Goal: Task Accomplishment & Management: Use online tool/utility

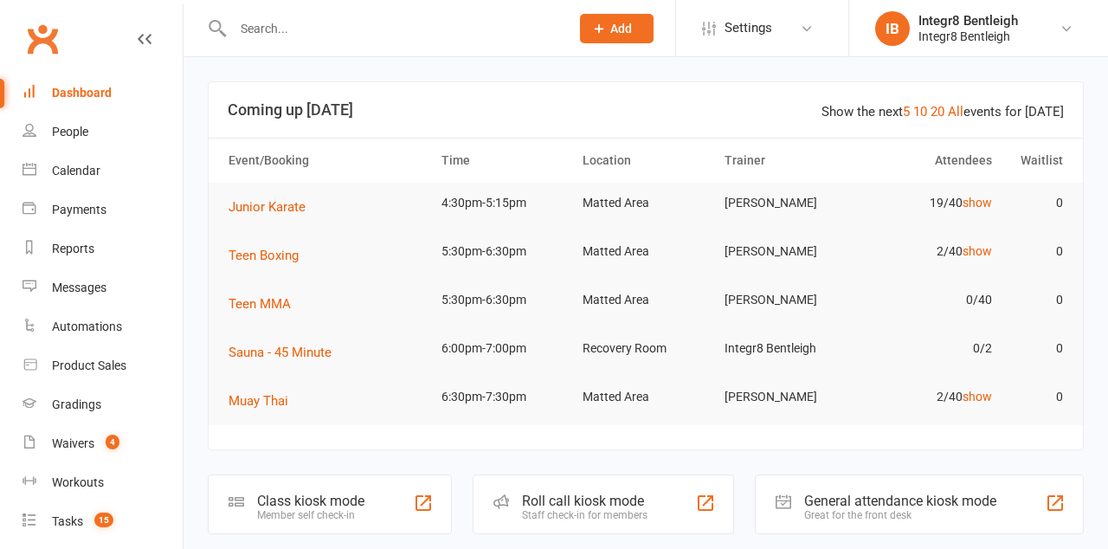
scroll to position [163, 0]
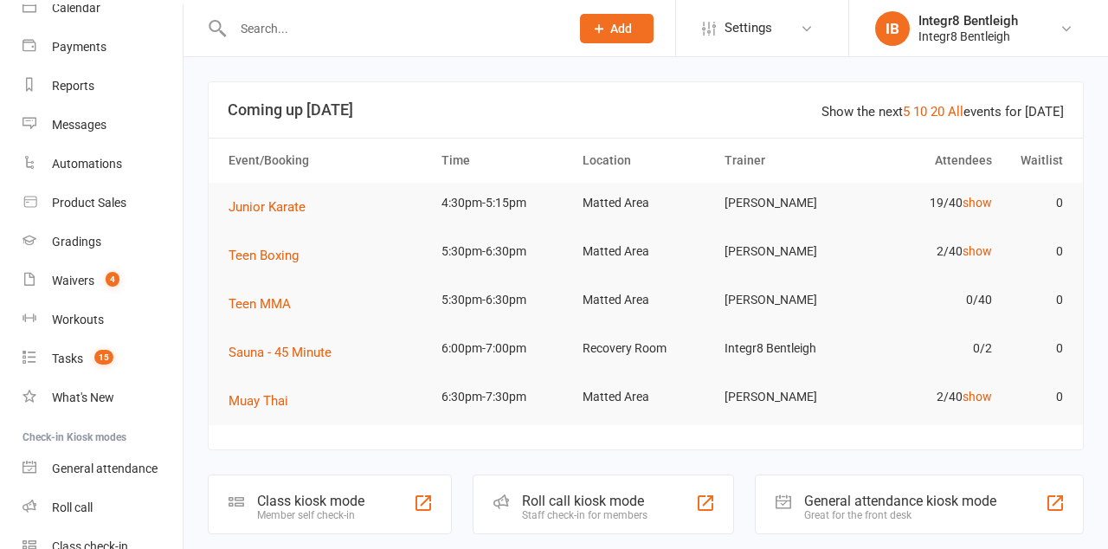
click at [45, 540] on link "Class check-in" at bounding box center [102, 546] width 160 height 39
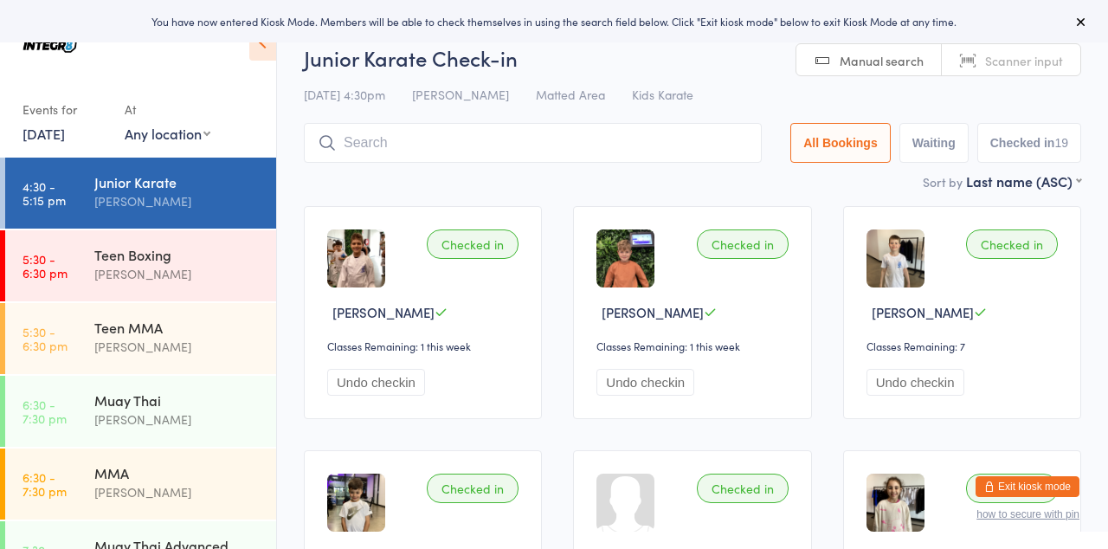
click at [1082, 28] on icon at bounding box center [1081, 22] width 14 height 14
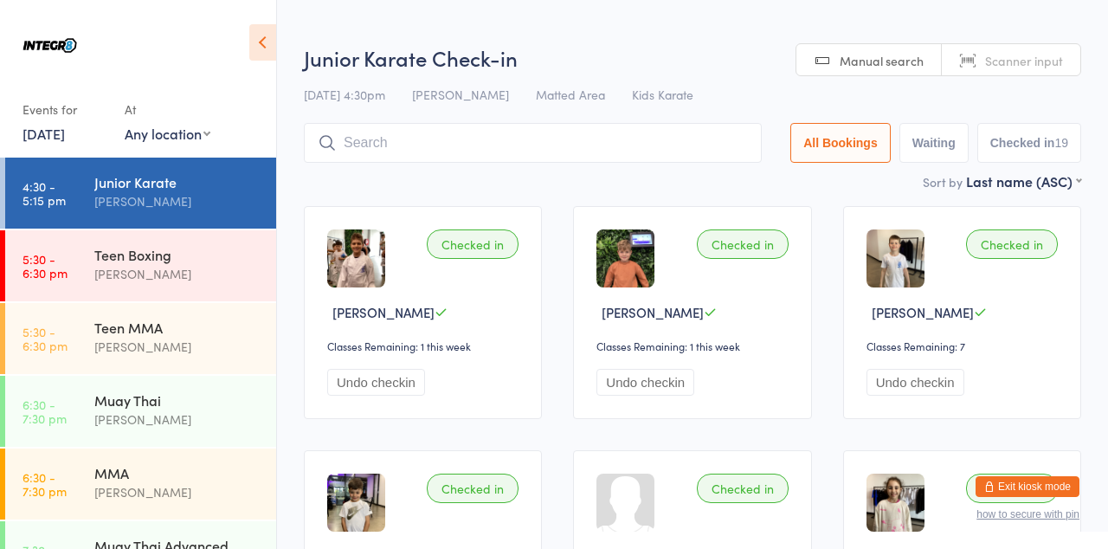
click at [74, 466] on link "6:30 - 7:30 pm MMA [PERSON_NAME]" at bounding box center [140, 483] width 271 height 71
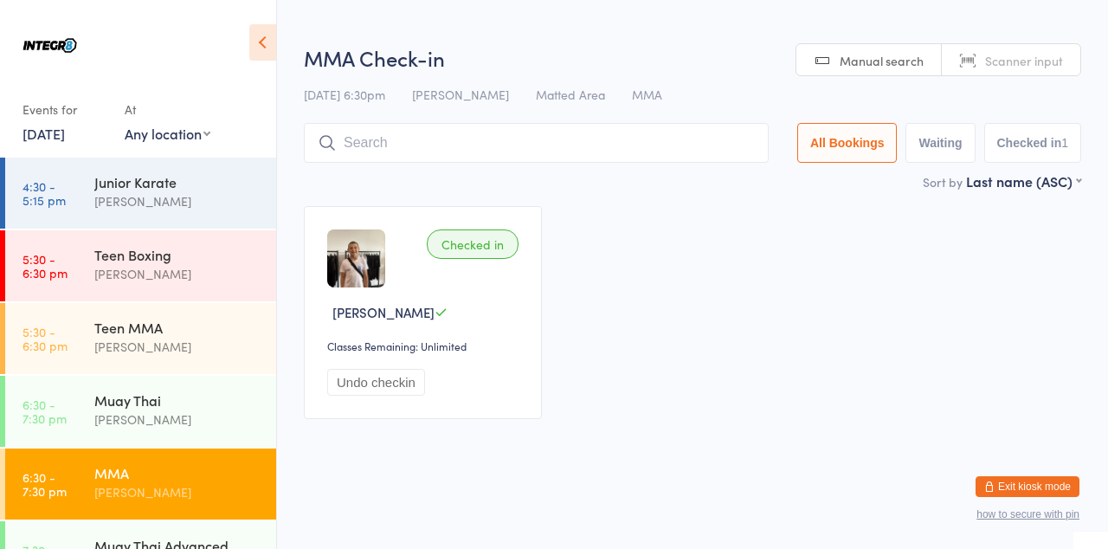
click at [67, 185] on link "4:30 - 5:15 pm Junior Karate [PERSON_NAME]" at bounding box center [140, 192] width 271 height 71
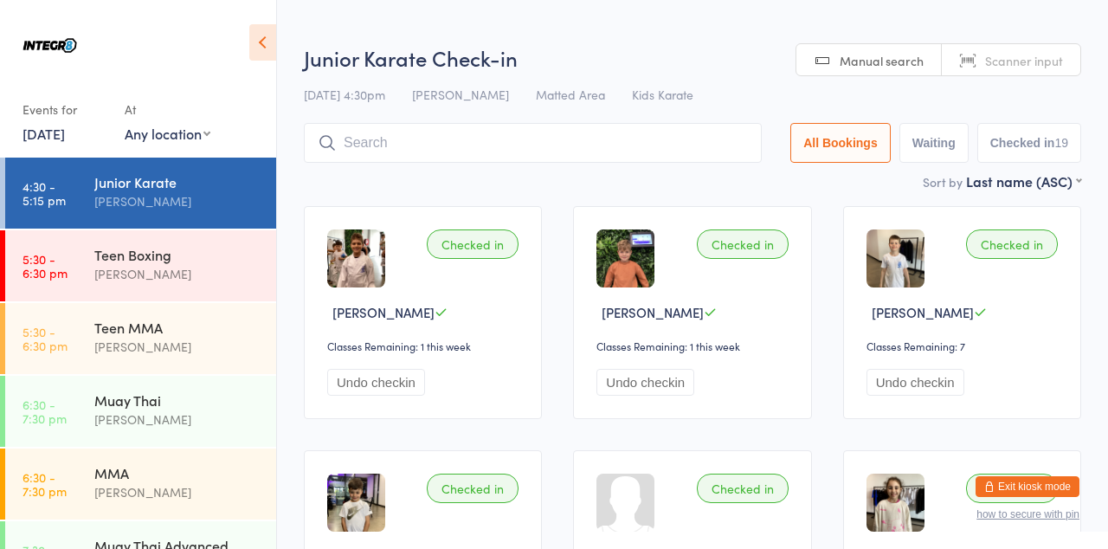
click at [1019, 104] on div "[DATE] 4:30pm [PERSON_NAME] Matted Area Kids Karate" at bounding box center [692, 94] width 777 height 29
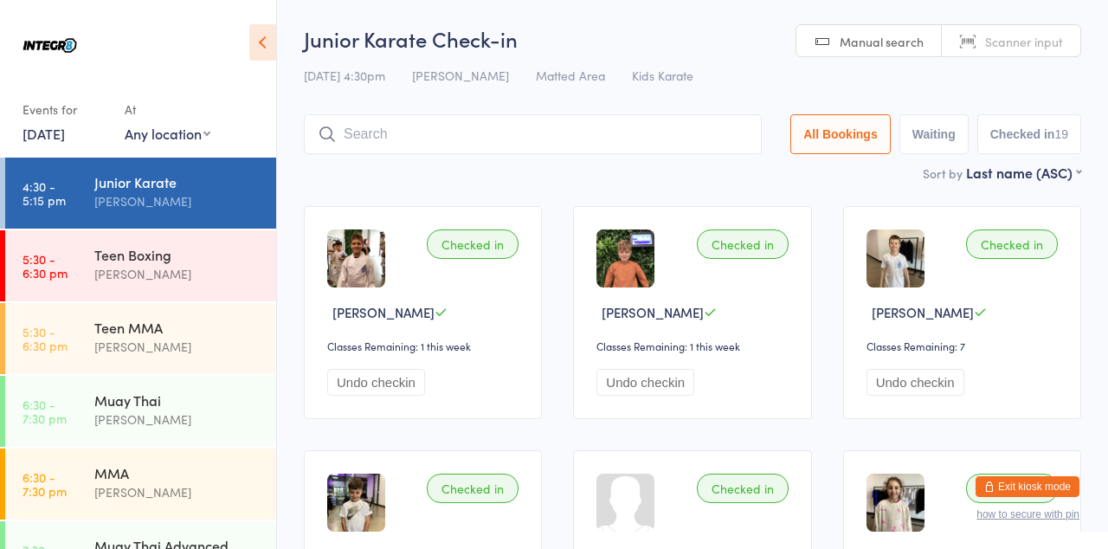
click at [157, 201] on div "[PERSON_NAME]" at bounding box center [177, 201] width 167 height 20
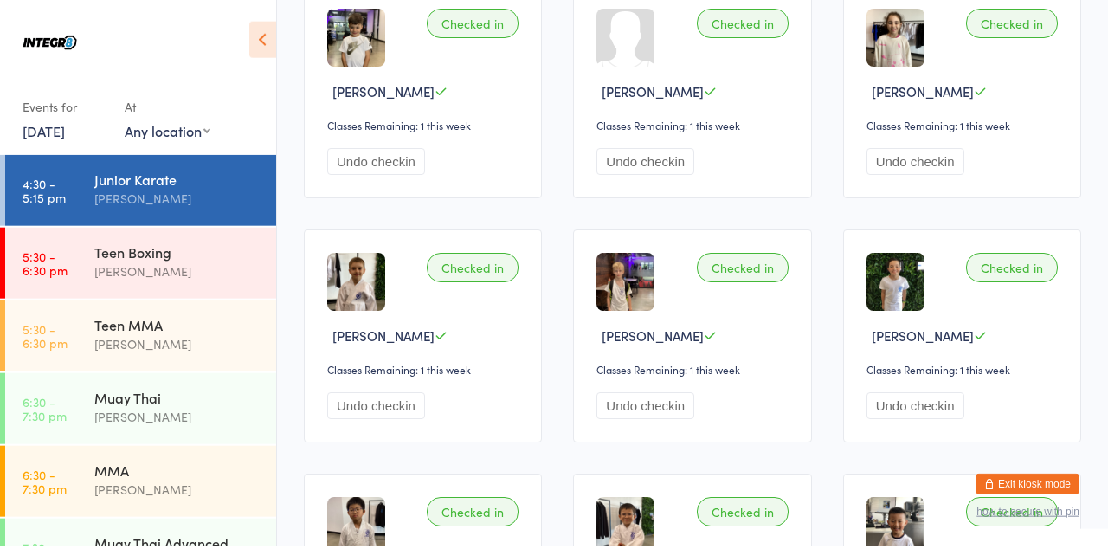
scroll to position [126, 0]
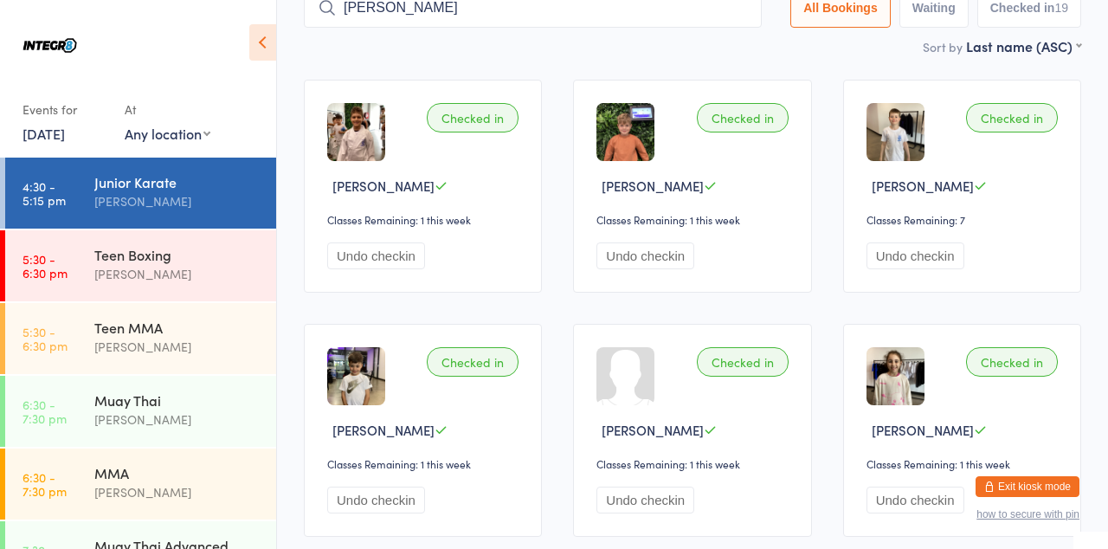
type input "[PERSON_NAME]"
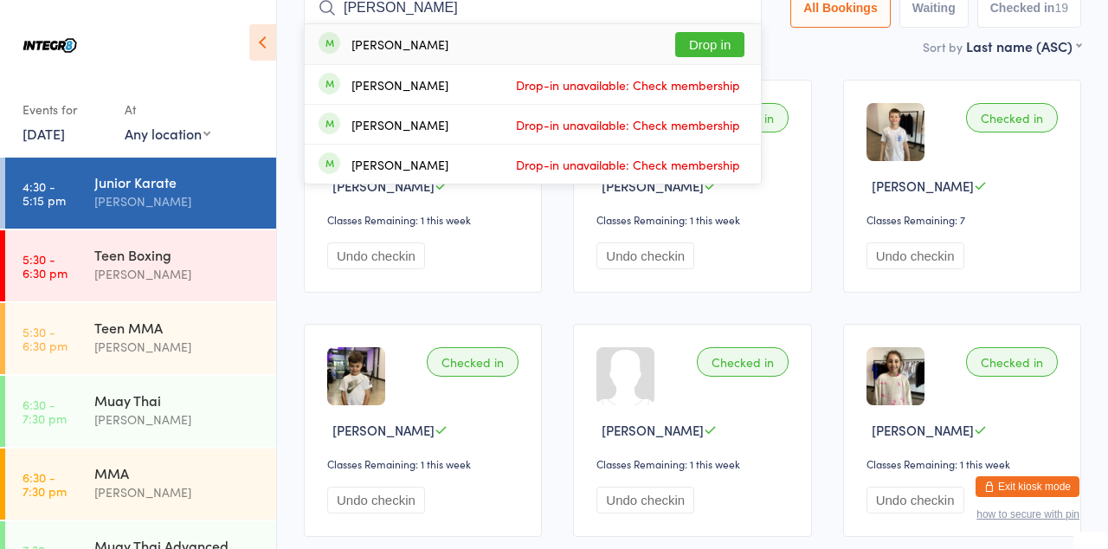
click at [734, 47] on button "Drop in" at bounding box center [709, 44] width 69 height 25
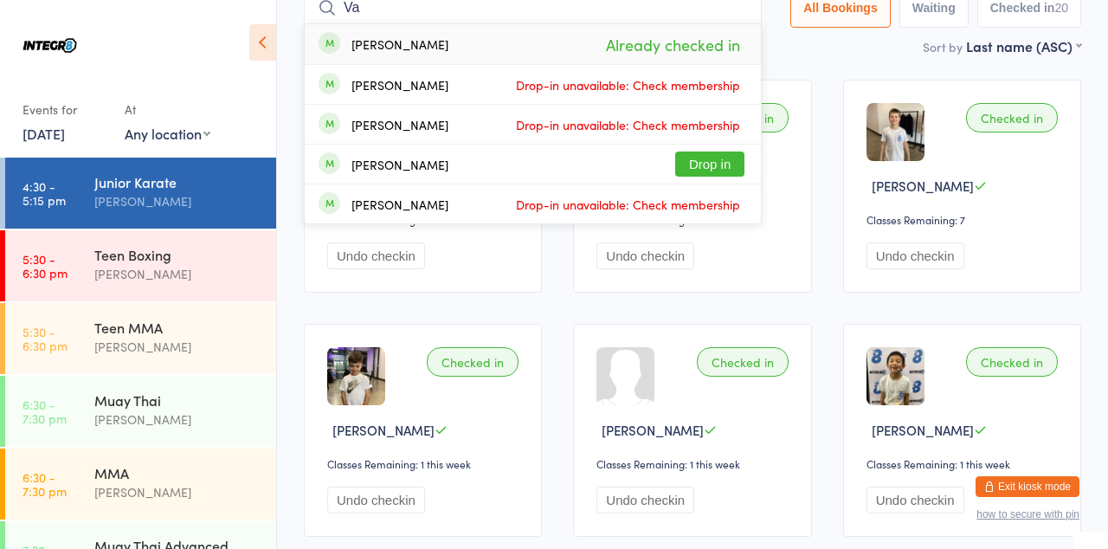
type input "V"
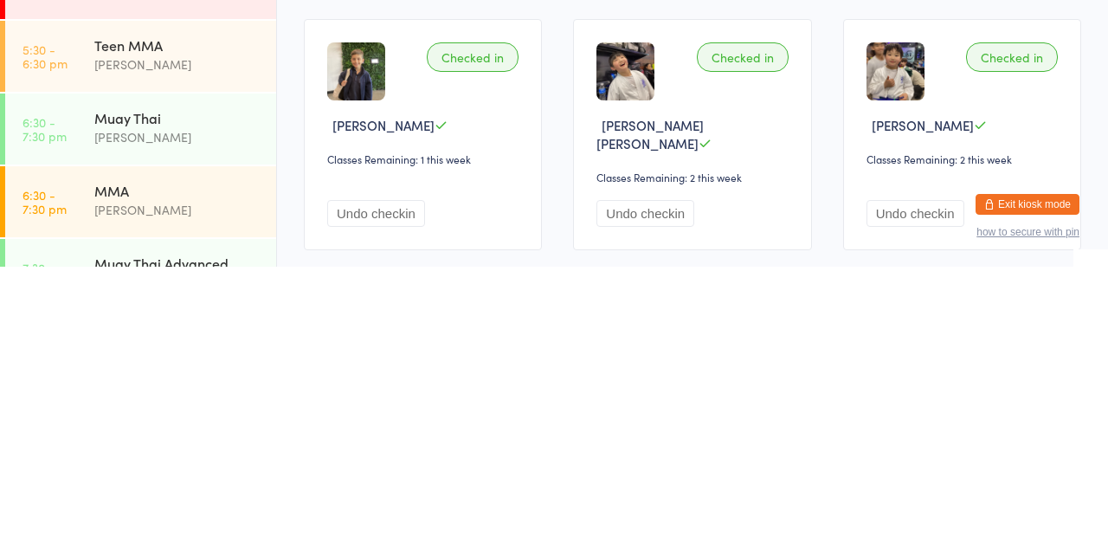
scroll to position [1125, 0]
